Goal: Find specific fact: Find contact information

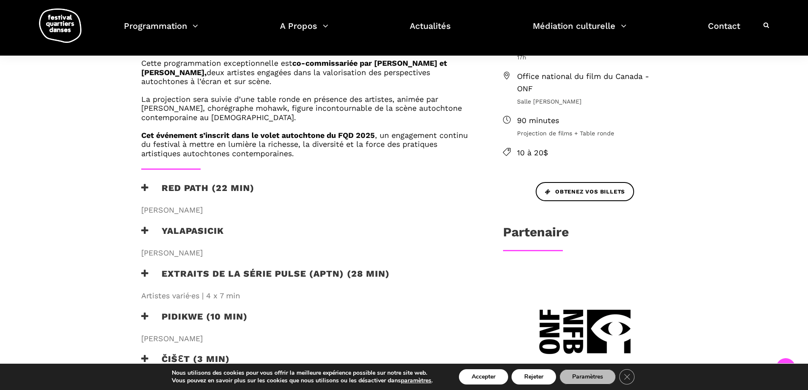
scroll to position [297, 0]
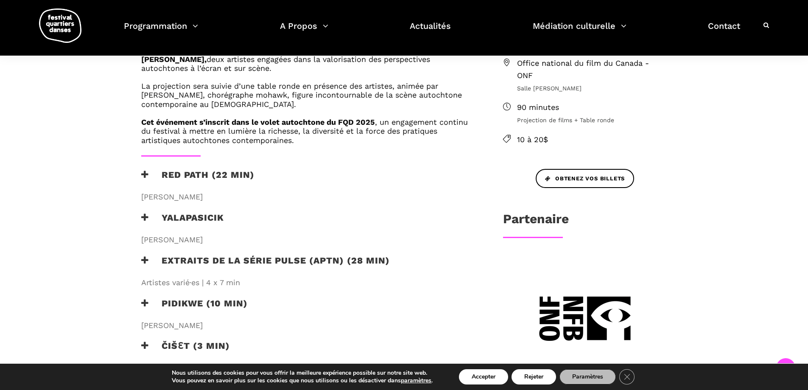
click at [191, 217] on h3 "Yalapasicik" at bounding box center [182, 222] width 83 height 21
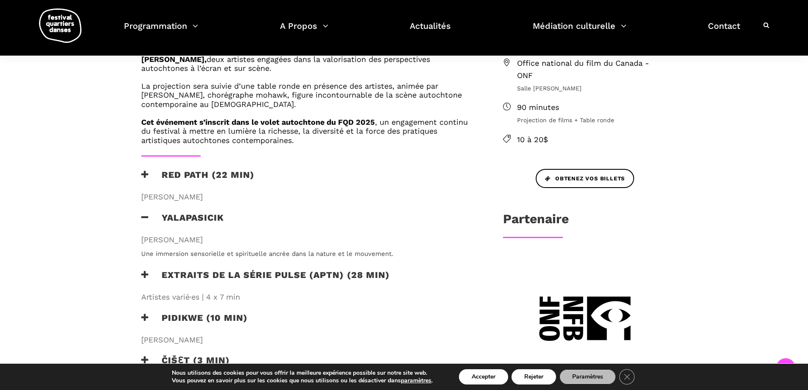
click at [162, 215] on h3 "Yalapasicik" at bounding box center [182, 222] width 83 height 21
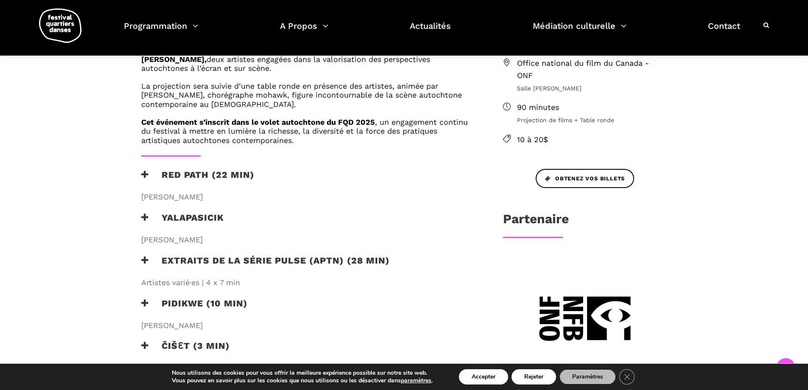
click at [169, 217] on h3 "Yalapasicik" at bounding box center [182, 222] width 83 height 21
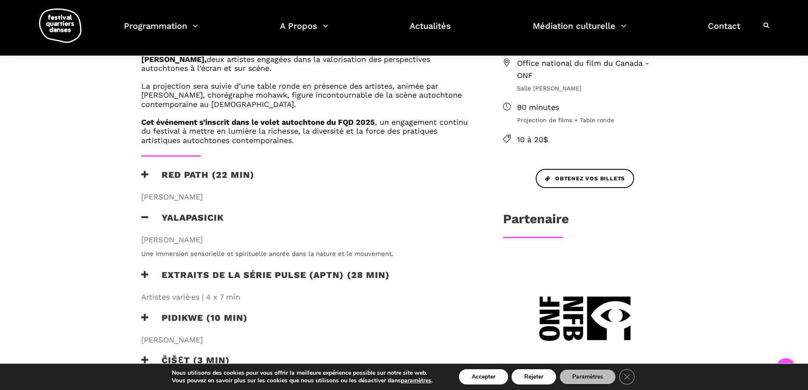
drag, startPoint x: 160, startPoint y: 212, endPoint x: 212, endPoint y: 244, distance: 60.6
click at [212, 244] on div "Yalapasicik [PERSON_NAME]" at bounding box center [308, 230] width 351 height 36
copy div "Yalapasicik [PERSON_NAME]"
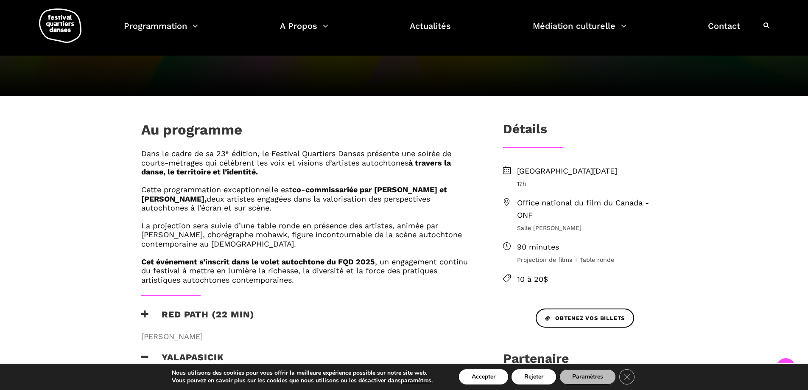
scroll to position [127, 0]
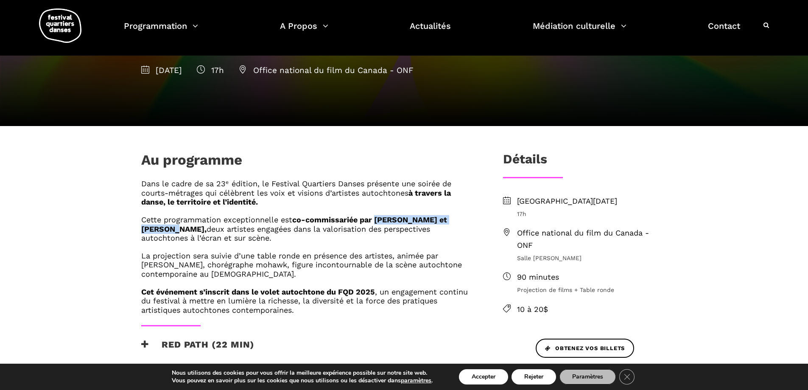
drag, startPoint x: 377, startPoint y: 219, endPoint x: 161, endPoint y: 227, distance: 216.1
click at [161, 227] on strong "co-commissariée par [PERSON_NAME] et [PERSON_NAME]," at bounding box center [294, 224] width 306 height 18
copy strong "[PERSON_NAME]"
